Goal: Navigation & Orientation: Find specific page/section

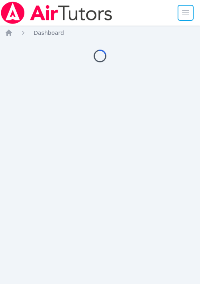
click at [181, 10] on span "button" at bounding box center [186, 13] width 18 height 18
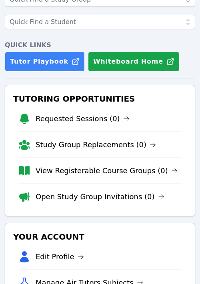
scroll to position [257, 0]
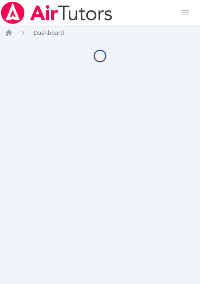
click at [9, 32] on body "Home Sessions Study Groups Students Messages 1 Open user menu Megan Nepshinsky …" at bounding box center [100, 142] width 200 height 284
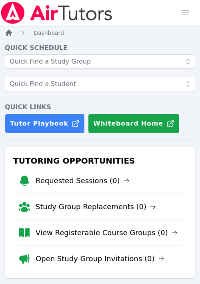
click at [8, 34] on icon "Breadcrumb" at bounding box center [9, 33] width 6 height 6
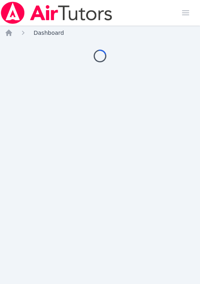
click at [44, 34] on span "Dashboard" at bounding box center [49, 33] width 30 height 6
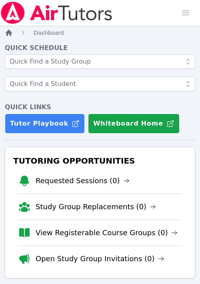
click at [6, 32] on icon "Breadcrumb" at bounding box center [9, 33] width 6 height 6
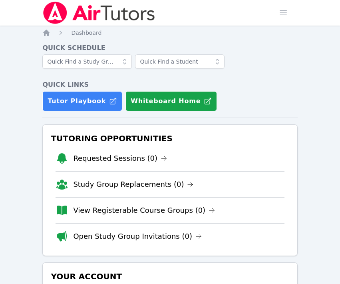
scroll to position [339, 0]
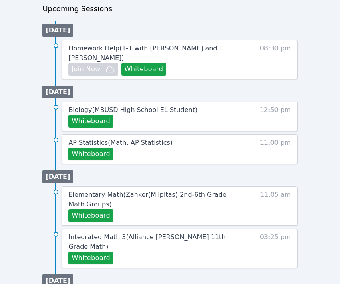
scroll to position [398, 0]
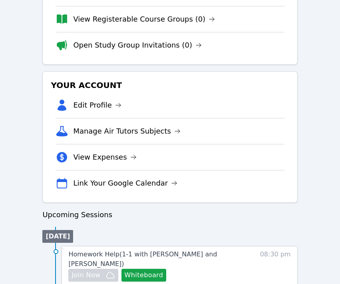
scroll to position [211, 0]
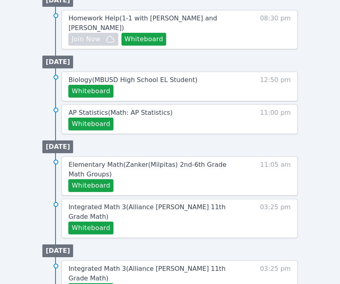
scroll to position [432, 0]
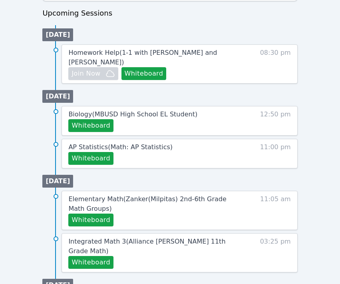
scroll to position [493, 0]
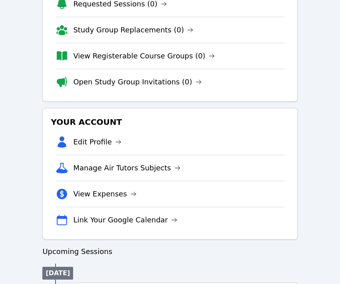
scroll to position [191, 0]
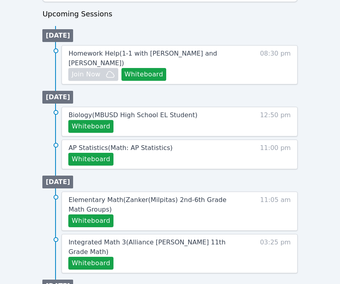
scroll to position [392, 0]
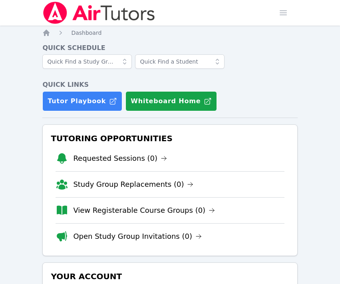
scroll to position [438, 0]
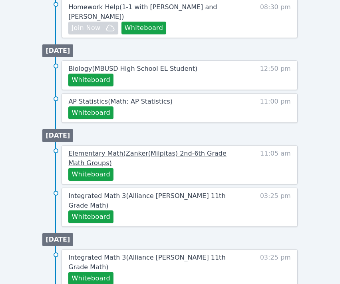
click at [125, 155] on span "Elementary Math ( Zanker(Milpitas) 2nd-6th Grade Math Groups )" at bounding box center [147, 157] width 158 height 17
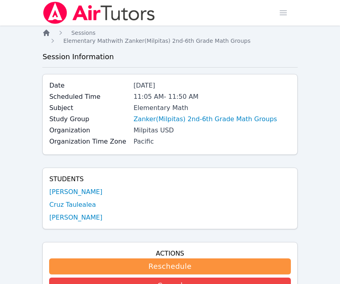
click at [48, 30] on icon "Breadcrumb" at bounding box center [46, 33] width 8 height 8
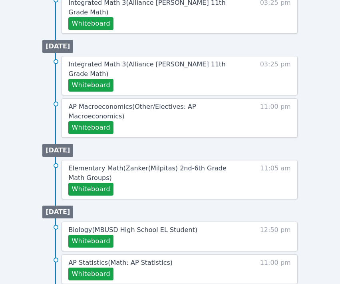
scroll to position [572, 0]
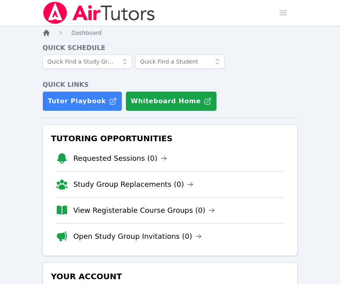
click at [46, 31] on icon "Breadcrumb" at bounding box center [46, 33] width 6 height 6
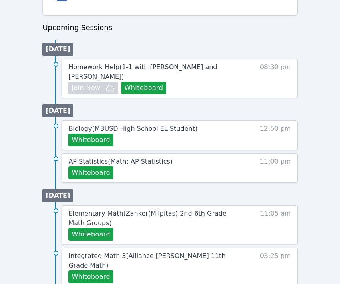
scroll to position [380, 0]
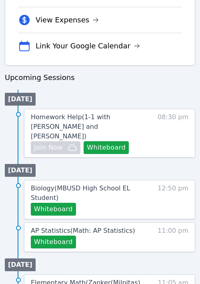
scroll to position [465, 0]
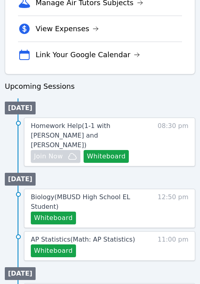
scroll to position [426, 0]
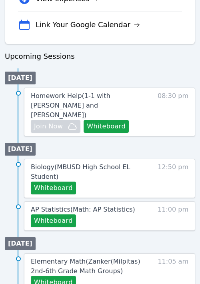
scroll to position [434, 0]
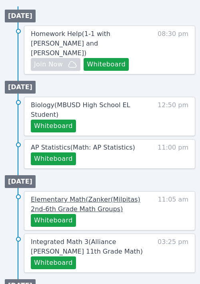
click at [67, 195] on span "Elementary Math ( Zanker(Milpitas) 2nd-6th Grade Math Groups )" at bounding box center [85, 203] width 109 height 17
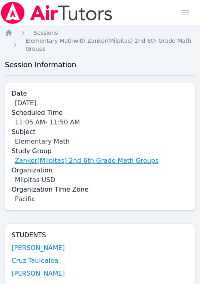
click at [66, 159] on link "Zanker(Milpitas) 2nd-6th Grade Math Groups" at bounding box center [86, 161] width 143 height 10
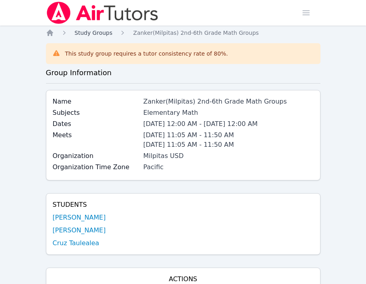
click at [96, 33] on span "Study Groups" at bounding box center [94, 33] width 38 height 6
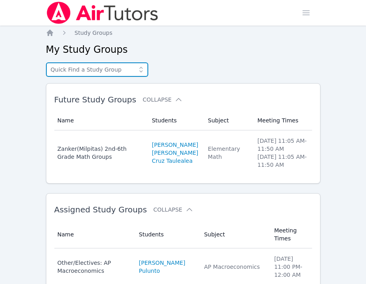
click at [92, 71] on input "text" at bounding box center [97, 69] width 102 height 14
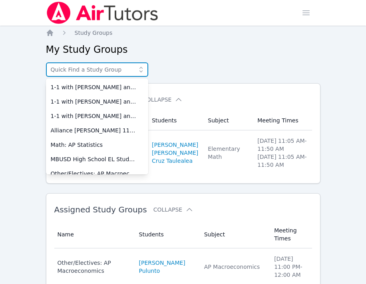
scroll to position [94, 0]
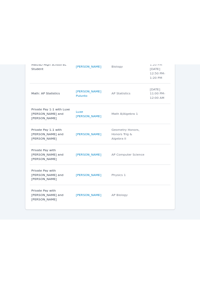
scroll to position [0, 0]
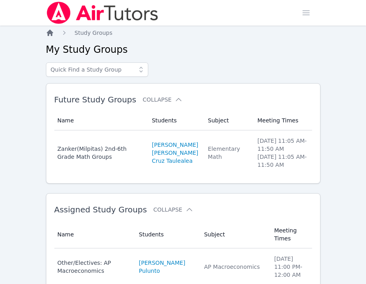
click at [48, 32] on icon "Breadcrumb" at bounding box center [50, 33] width 6 height 6
